Goal: Information Seeking & Learning: Find specific fact

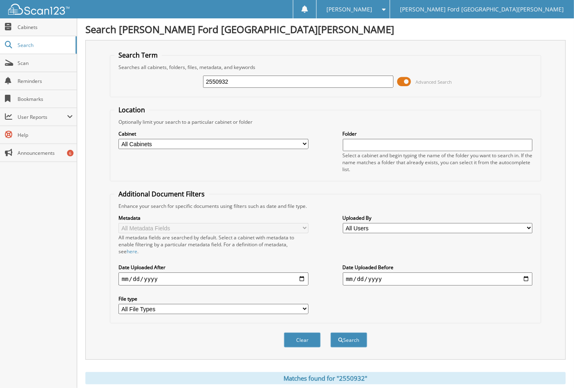
click at [244, 80] on input "2550932" at bounding box center [298, 82] width 190 height 12
type input "2556416"
click at [331, 333] on button "Search" at bounding box center [349, 340] width 37 height 15
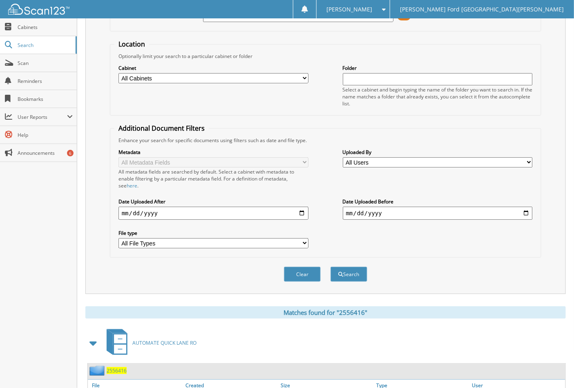
scroll to position [106, 0]
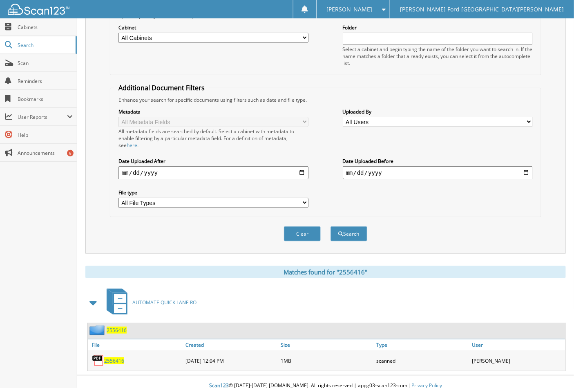
click at [116, 358] on span "2556416" at bounding box center [114, 361] width 20 height 7
